Goal: Answer question/provide support: Answer question/provide support

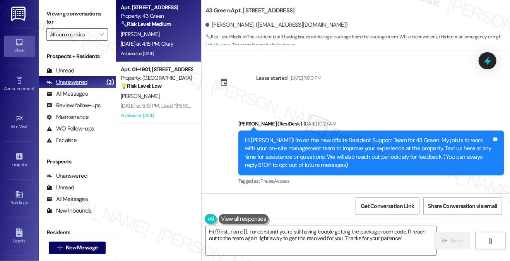
scroll to position [3717, 0]
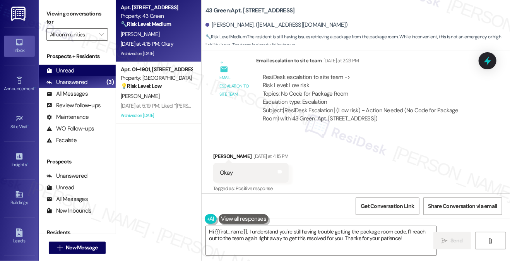
click at [79, 72] on div "Unread (0)" at bounding box center [77, 71] width 77 height 12
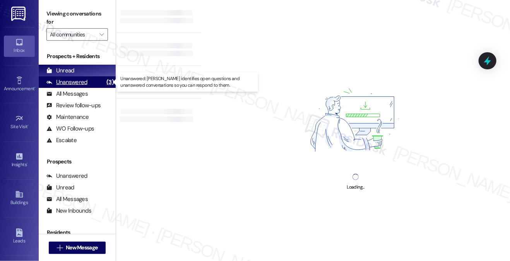
click at [81, 83] on div "Unanswered" at bounding box center [66, 82] width 41 height 8
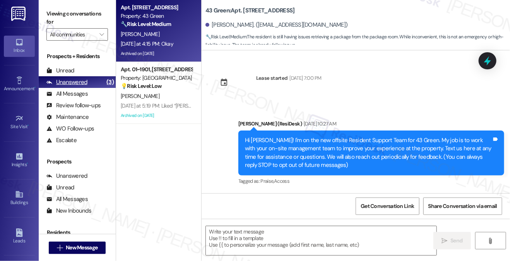
scroll to position [3756, 0]
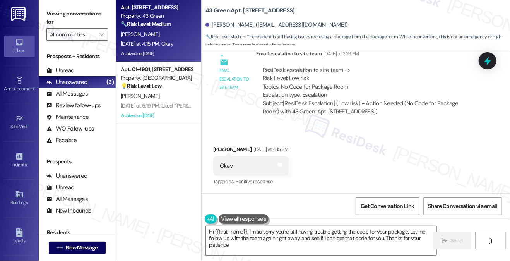
type textarea "Hi {{first_name}}, I'm so sorry you're still having trouble getting the code fo…"
drag, startPoint x: 289, startPoint y: 89, endPoint x: 337, endPoint y: 88, distance: 48.4
click at [337, 88] on div "ResiDesk escalation to site team -> Risk Level: Low risk Topics: No Code for Pa…" at bounding box center [368, 82] width 210 height 33
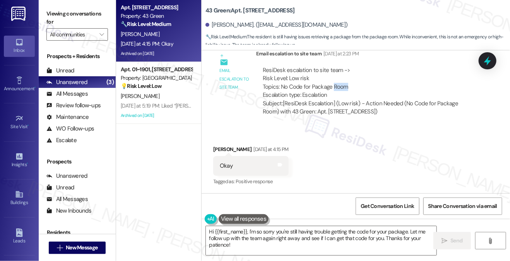
click at [337, 88] on div "ResiDesk escalation to site team -> Risk Level: Low risk Topics: No Code for Pa…" at bounding box center [368, 82] width 210 height 33
